Goal: Information Seeking & Learning: Find specific fact

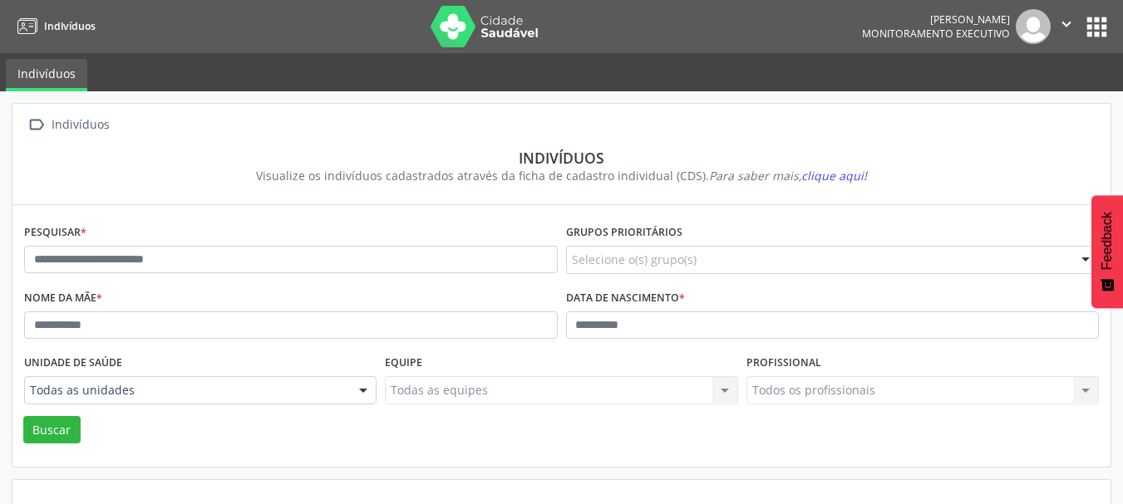
click at [1094, 32] on button "apps" at bounding box center [1096, 26] width 29 height 29
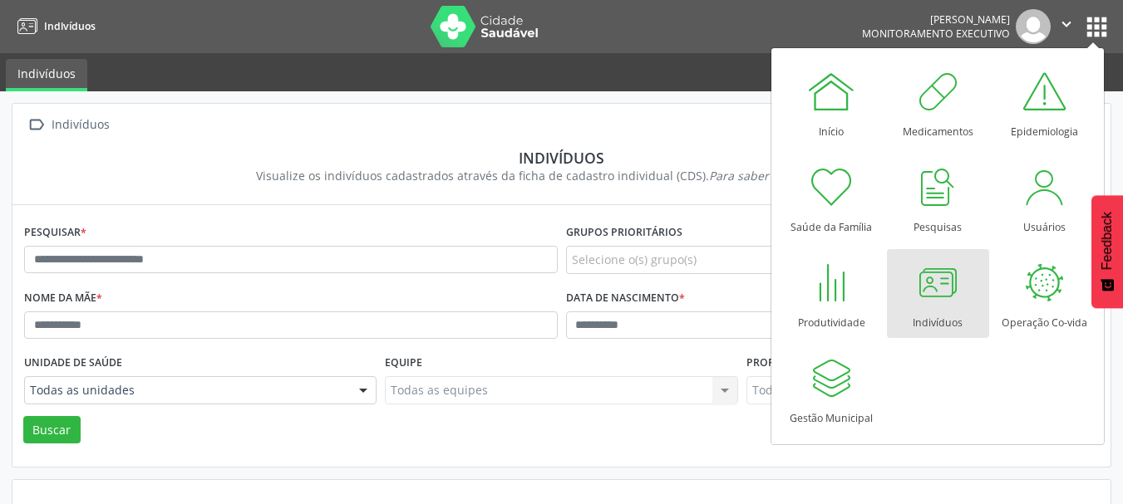
click at [940, 289] on div at bounding box center [937, 283] width 50 height 50
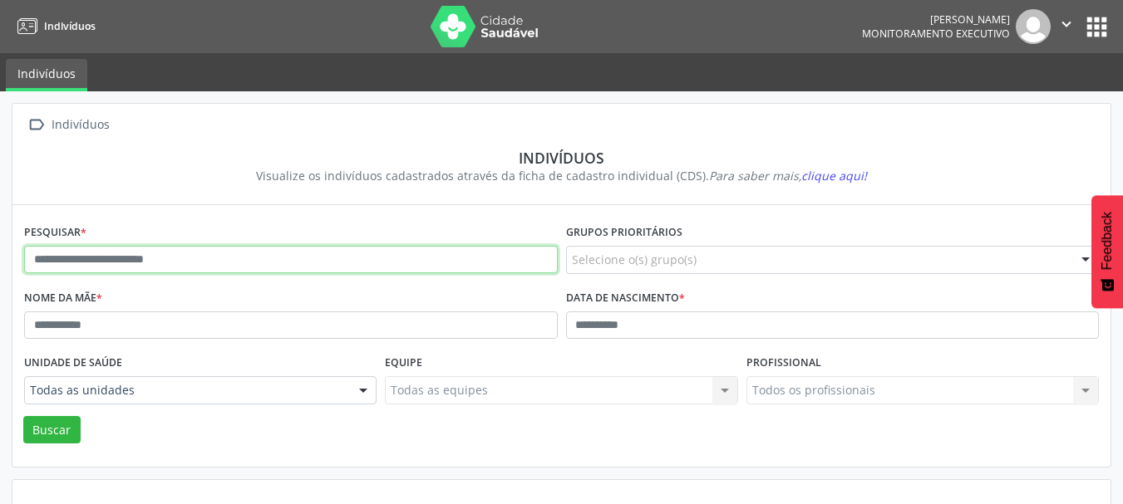
click at [90, 263] on input "text" at bounding box center [290, 260] width 533 height 28
type input "**********"
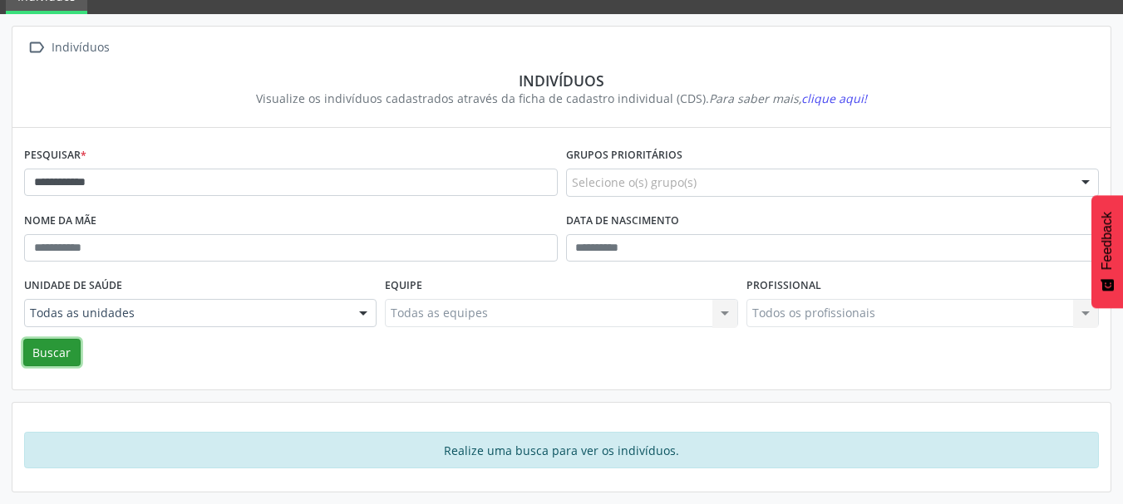
click at [59, 351] on button "Buscar" at bounding box center [51, 353] width 57 height 28
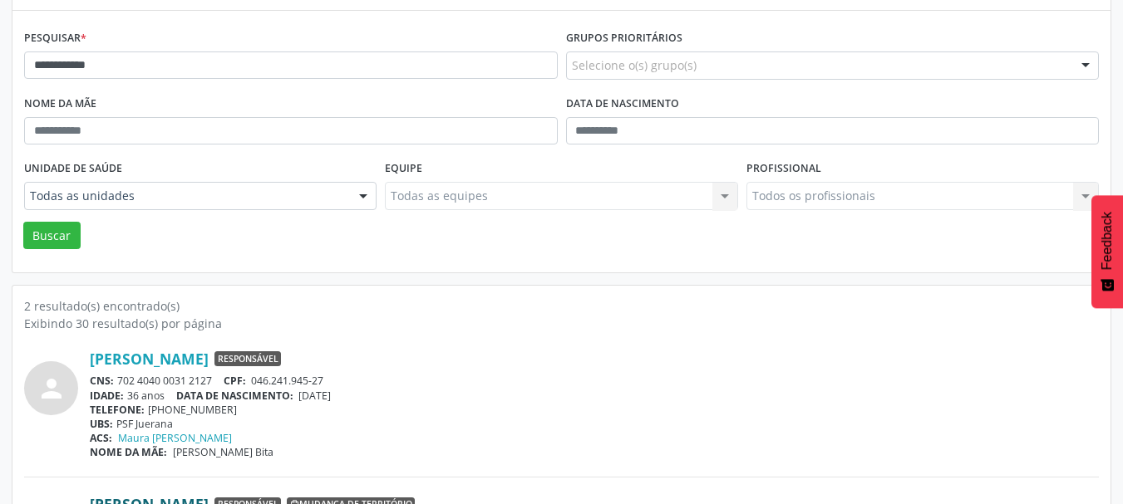
scroll to position [320, 0]
